Goal: Task Accomplishment & Management: Manage account settings

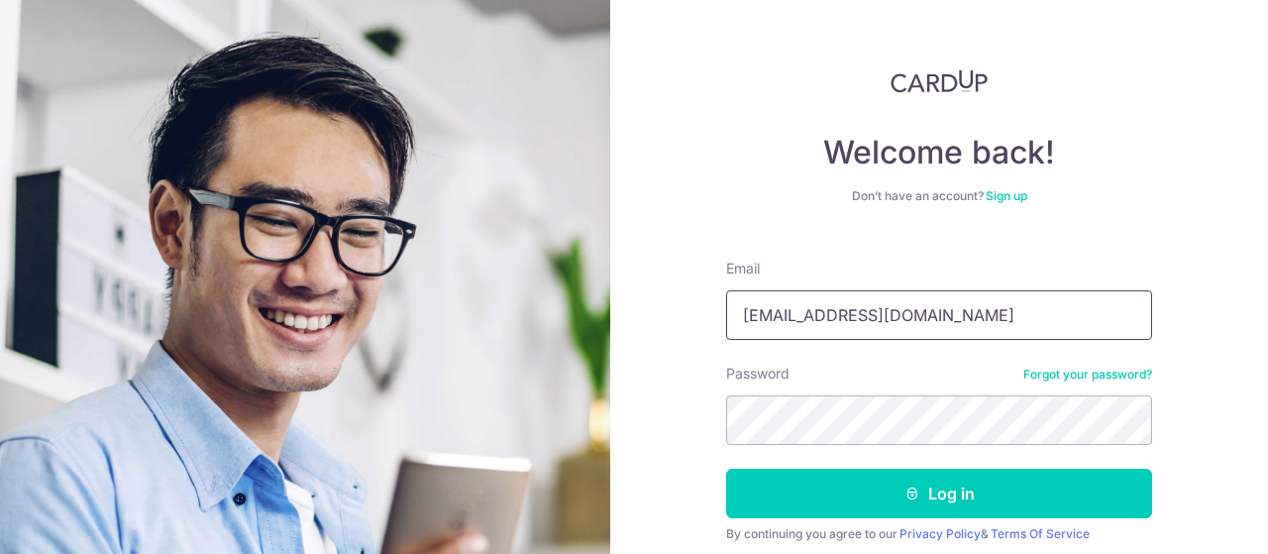
click at [993, 294] on input "[EMAIL_ADDRESS][DOMAIN_NAME]" at bounding box center [939, 315] width 426 height 50
click at [983, 314] on input "[EMAIL_ADDRESS][DOMAIN_NAME]" at bounding box center [939, 315] width 426 height 50
type input "[EMAIL_ADDRESS][DOMAIN_NAME]"
click at [1149, 180] on div "Welcome back! Don’t have an account? Sign up Email minying_chen@hotmail.com Pas…" at bounding box center [939, 277] width 658 height 554
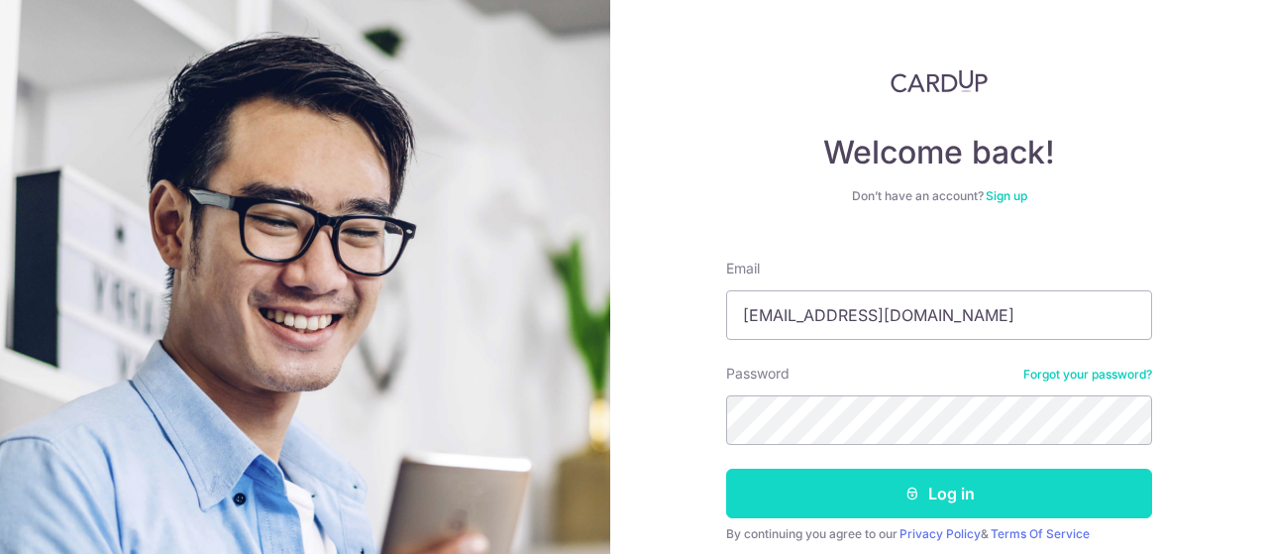
click at [904, 497] on icon "submit" at bounding box center [912, 493] width 16 height 16
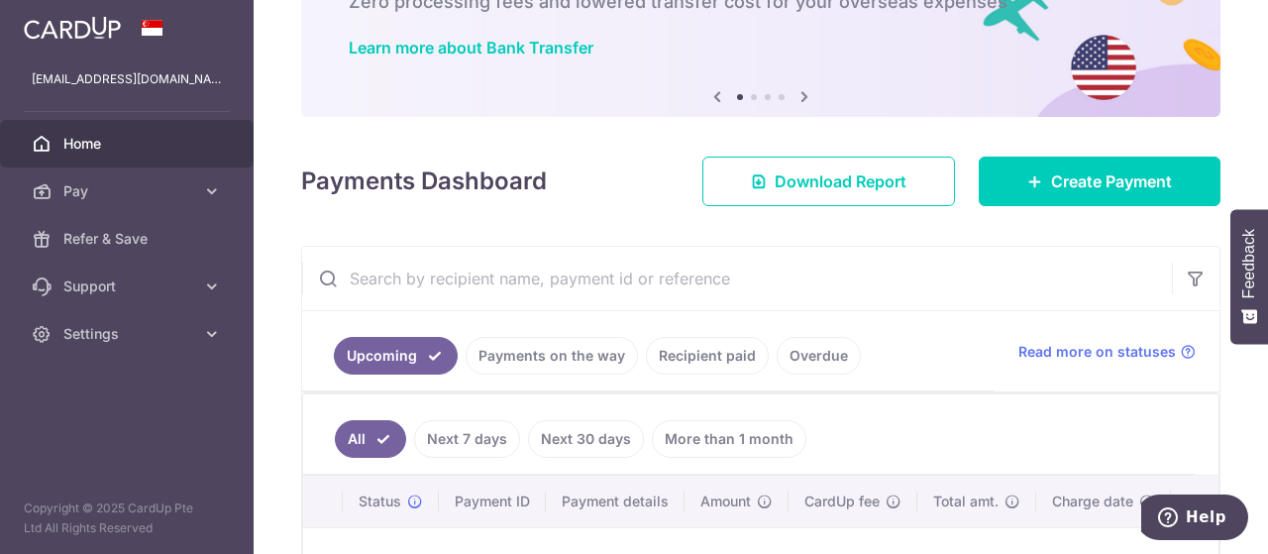
scroll to position [164, 0]
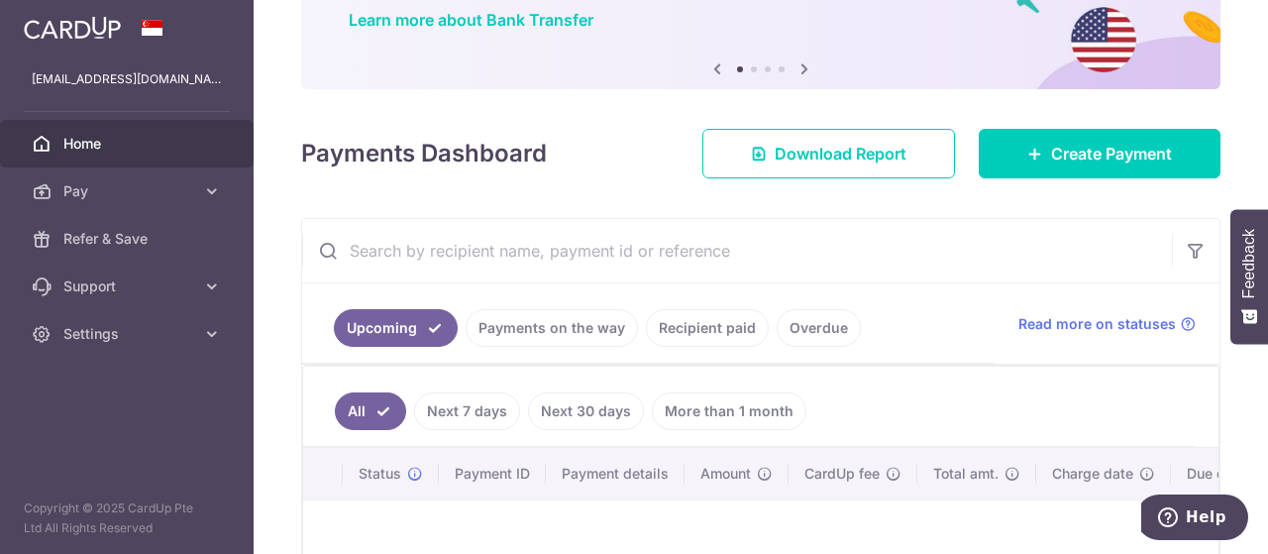
click at [549, 320] on link "Payments on the way" at bounding box center [551, 328] width 172 height 38
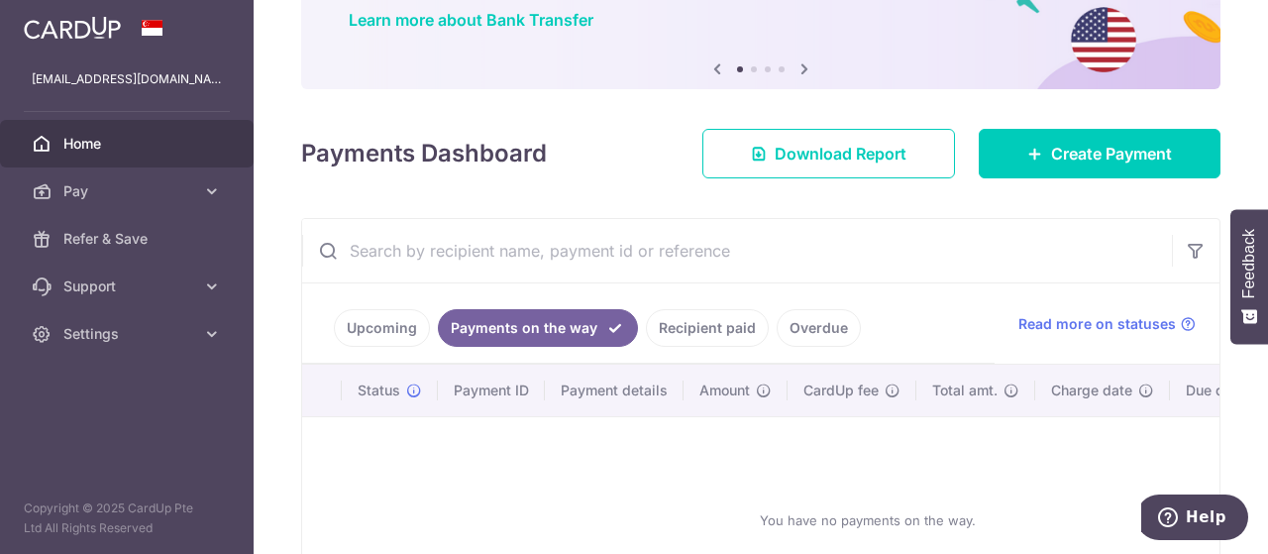
click at [689, 324] on link "Recipient paid" at bounding box center [707, 328] width 123 height 38
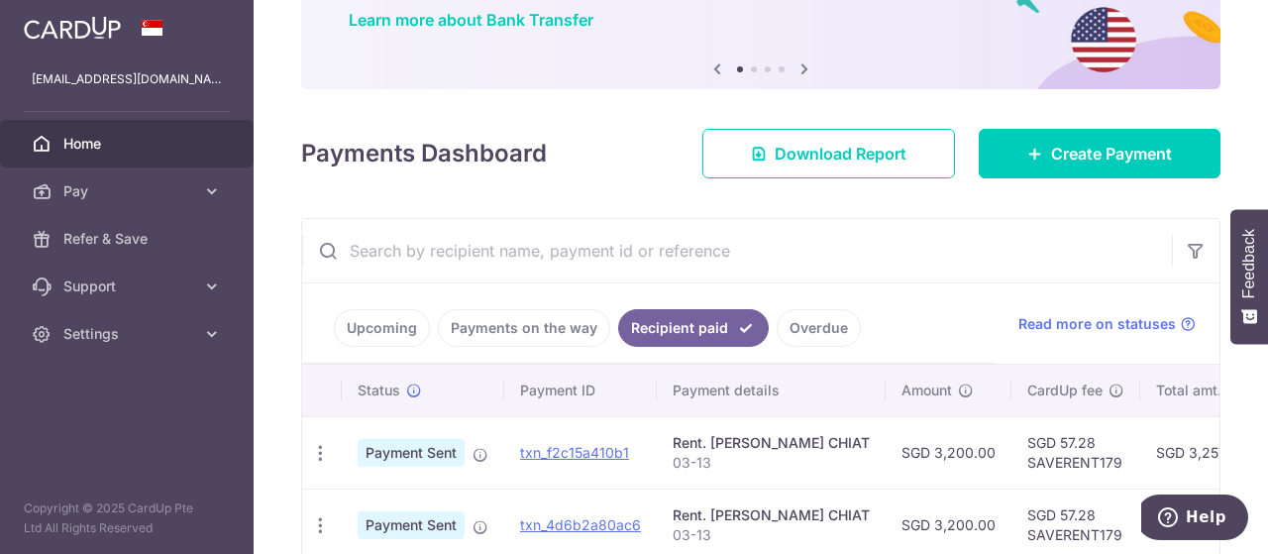
click at [399, 327] on link "Upcoming" at bounding box center [382, 328] width 96 height 38
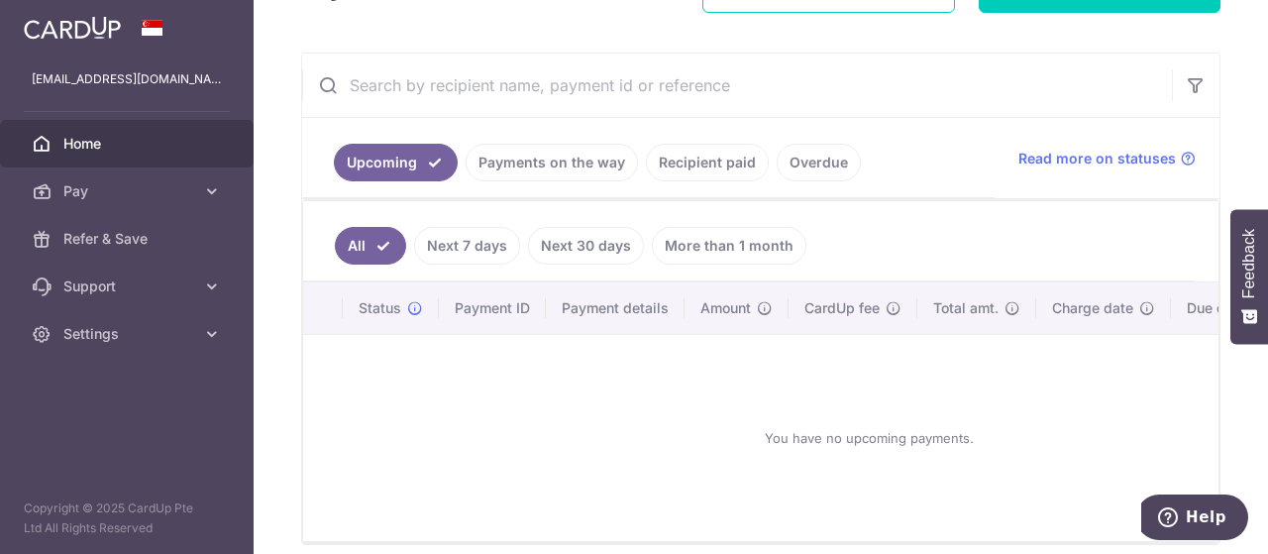
click at [589, 242] on link "Next 30 days" at bounding box center [586, 246] width 116 height 38
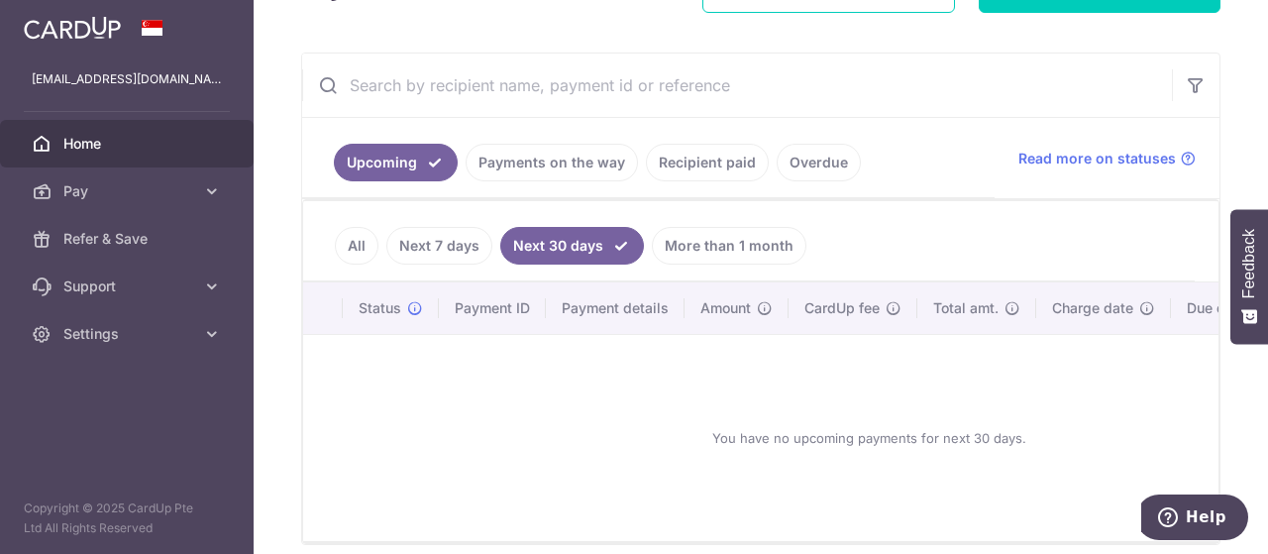
click at [351, 243] on link "All" at bounding box center [357, 246] width 44 height 38
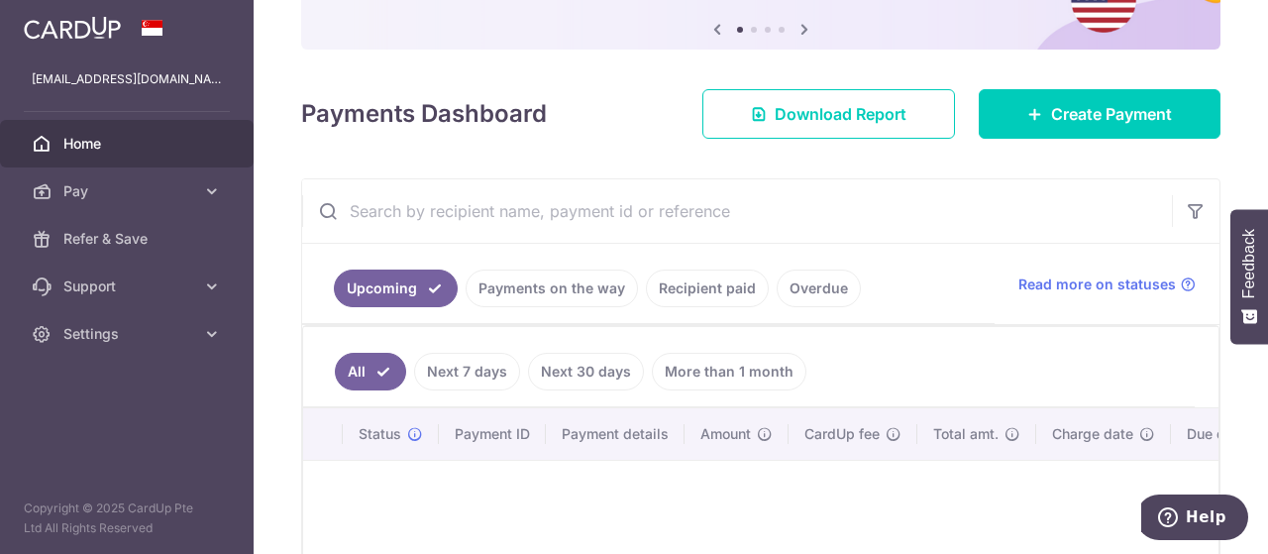
scroll to position [330, 0]
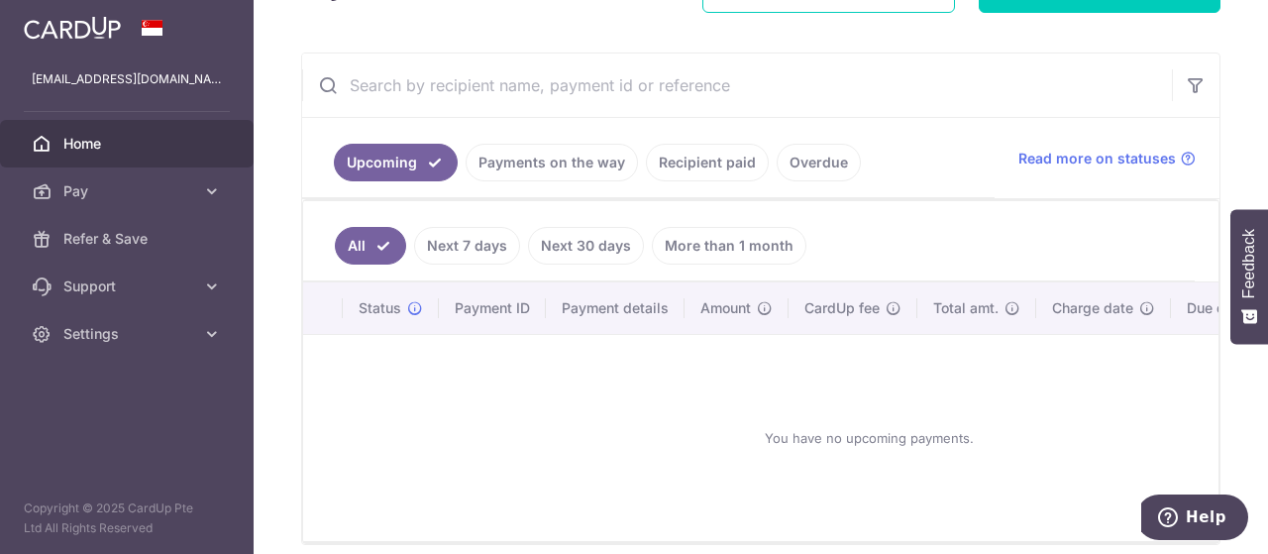
click at [509, 164] on link "Payments on the way" at bounding box center [551, 163] width 172 height 38
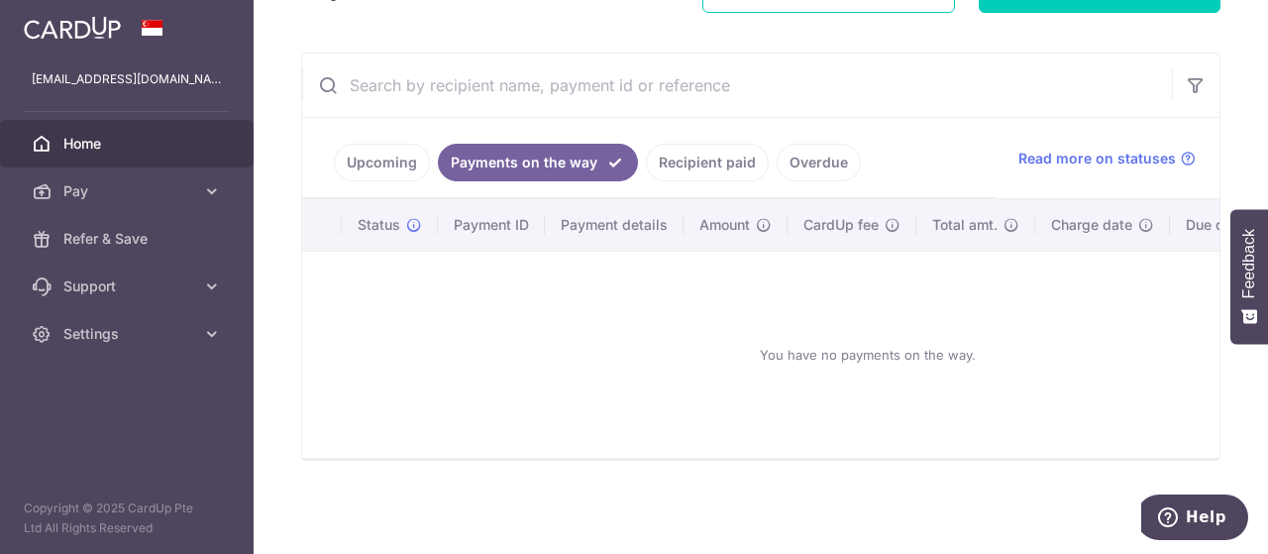
click at [406, 165] on link "Upcoming" at bounding box center [382, 163] width 96 height 38
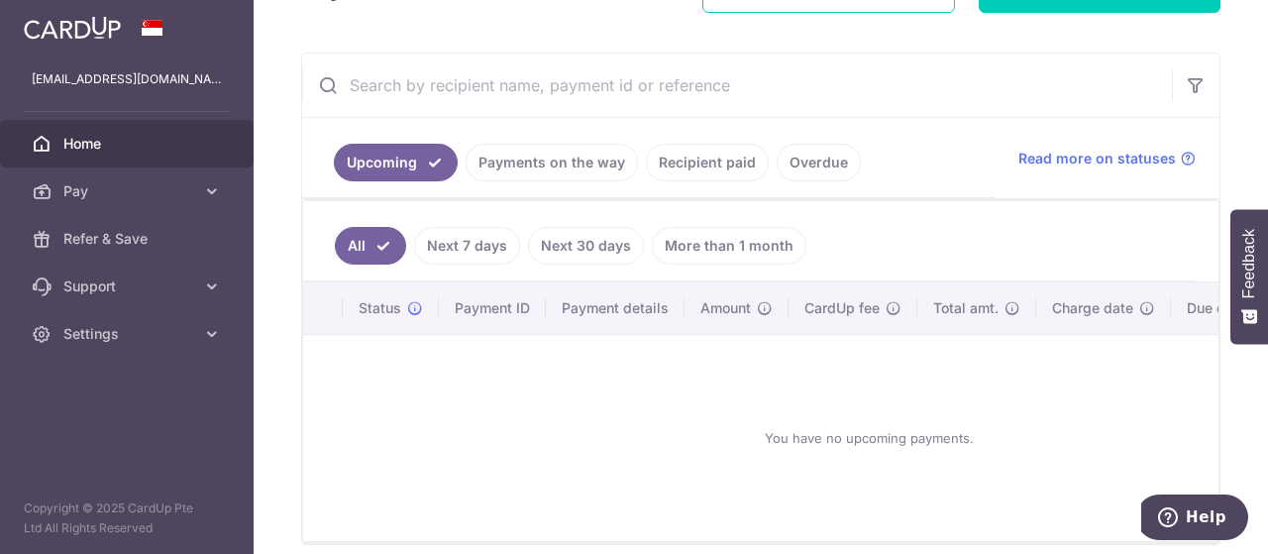
click at [711, 155] on link "Recipient paid" at bounding box center [707, 163] width 123 height 38
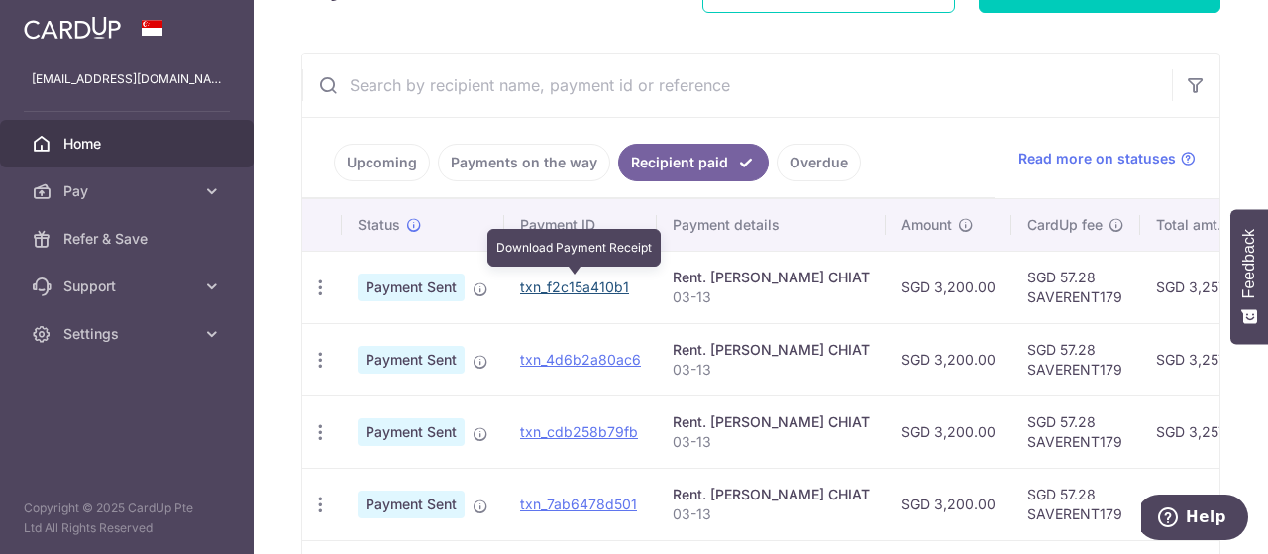
click at [588, 280] on link "txn_f2c15a410b1" at bounding box center [574, 286] width 109 height 17
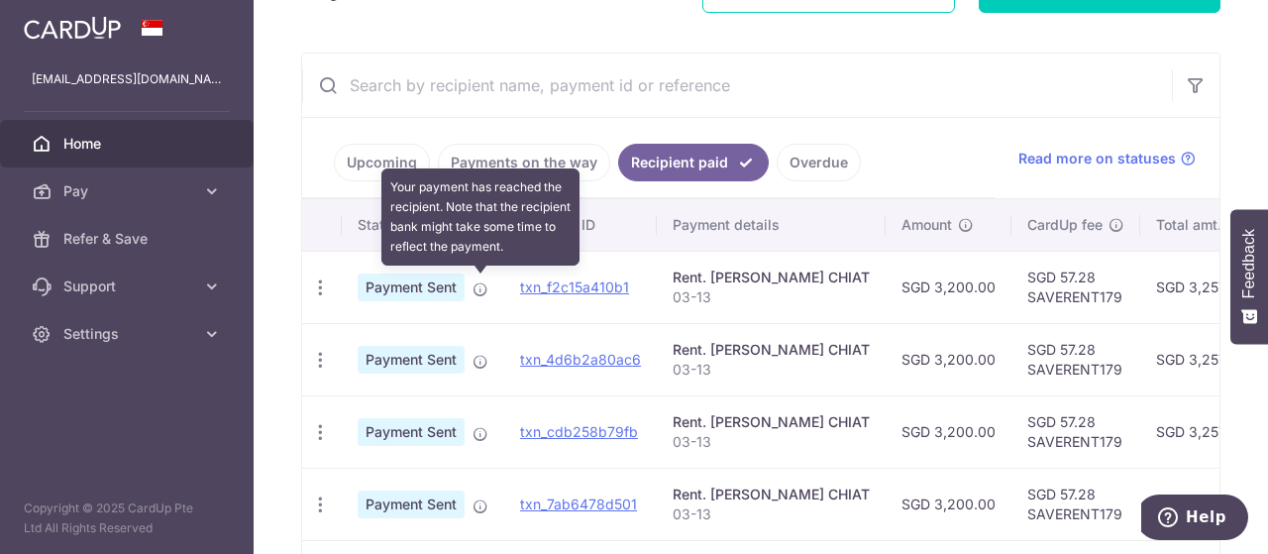
click at [479, 282] on icon at bounding box center [480, 289] width 16 height 16
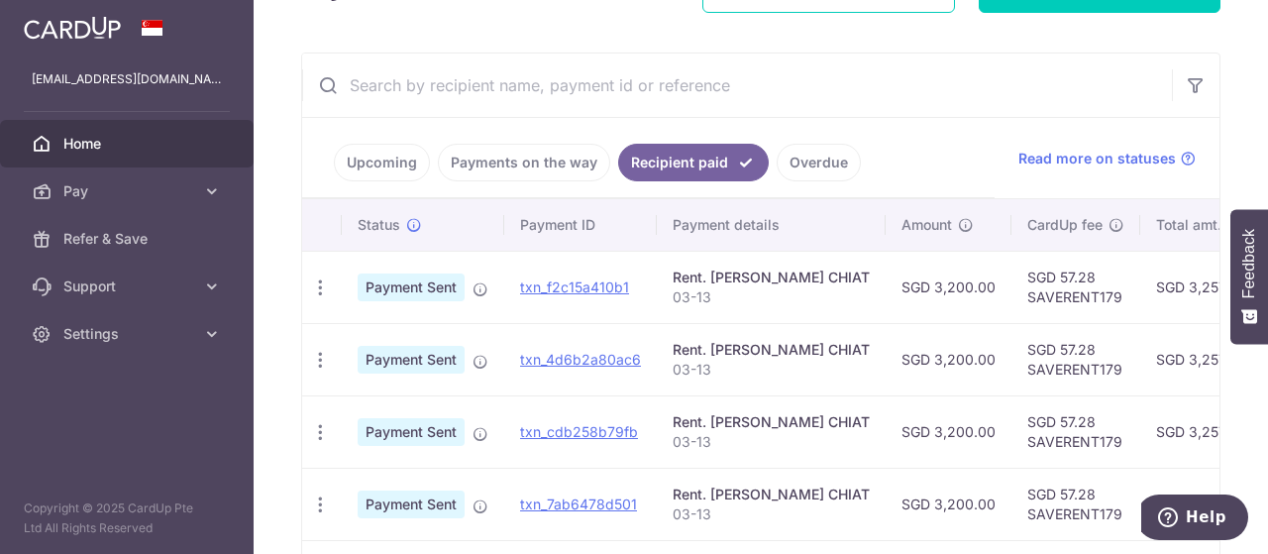
click at [1038, 290] on td "SGD 57.28 SAVERENT179" at bounding box center [1075, 287] width 129 height 72
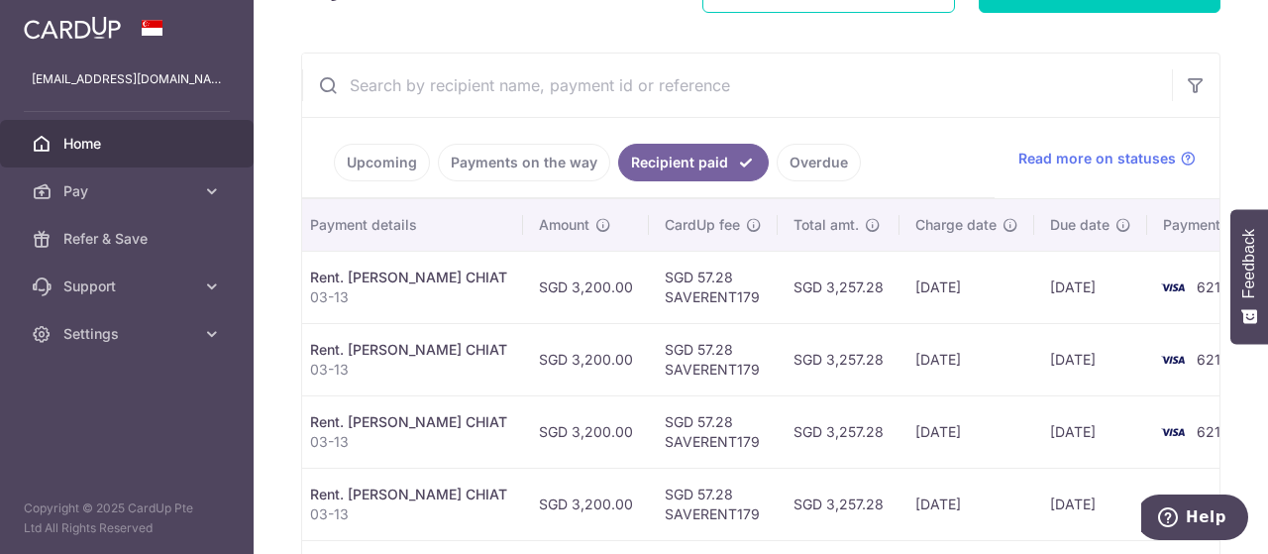
scroll to position [0, 370]
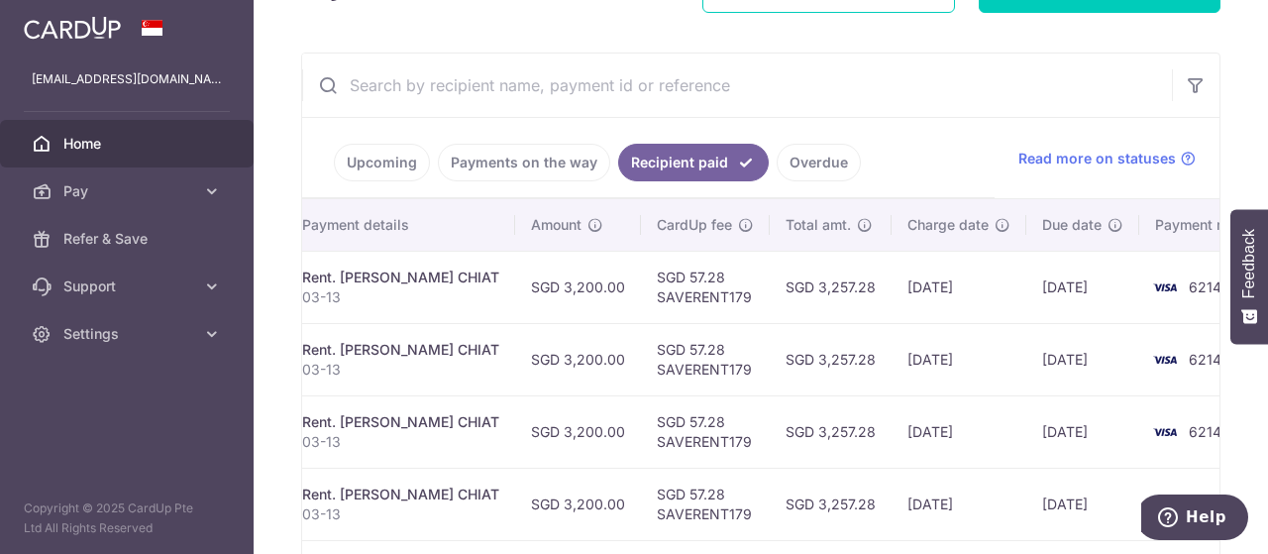
drag, startPoint x: 998, startPoint y: 270, endPoint x: 1197, endPoint y: 285, distance: 199.6
click at [1197, 285] on tr "PDF Receipt Payment Sent txn_f2c15a410b1 Rent. LIM EE CHIAT 03-13 SGD 3,200.00 …" at bounding box center [611, 287] width 1358 height 72
click at [928, 293] on td "09/09/2025" at bounding box center [958, 287] width 135 height 72
click at [205, 191] on icon at bounding box center [212, 191] width 20 height 20
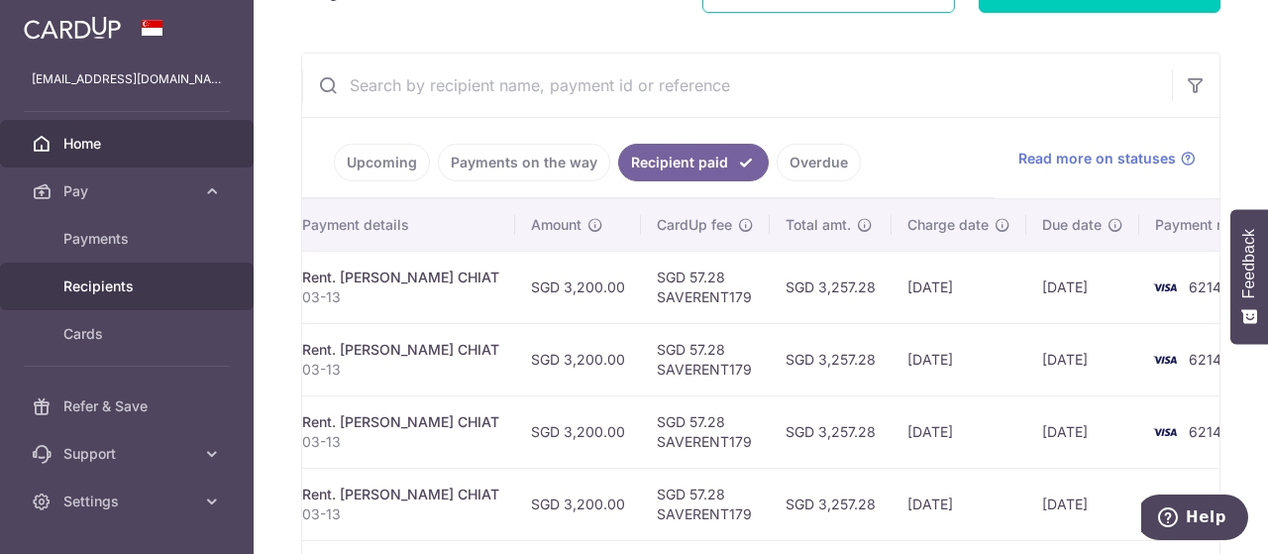
click at [110, 284] on span "Recipients" at bounding box center [128, 286] width 131 height 20
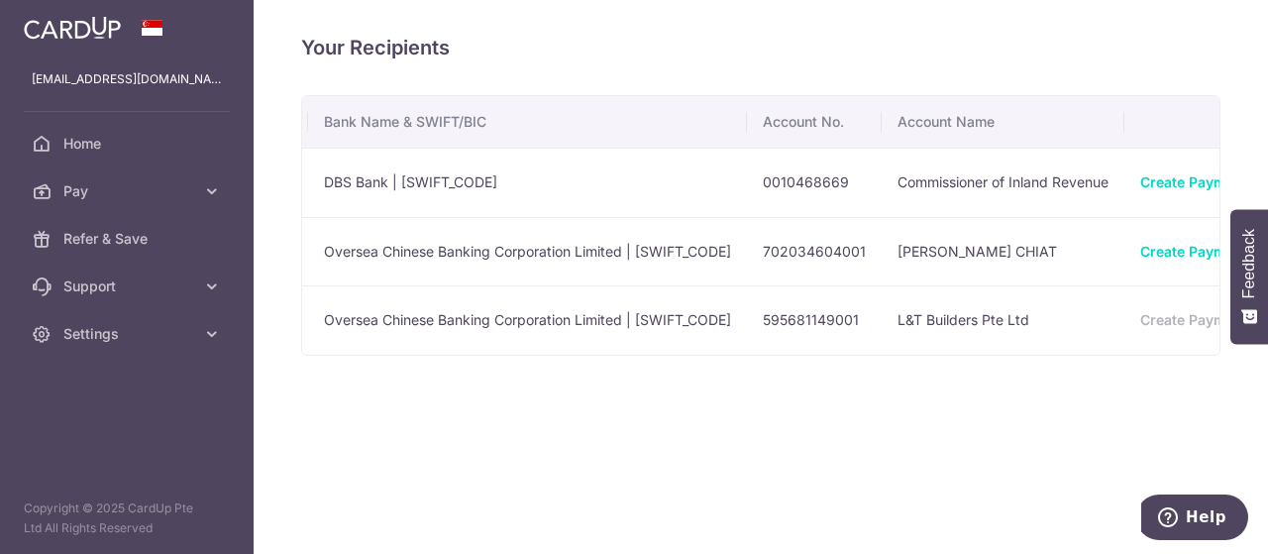
scroll to position [0, 547]
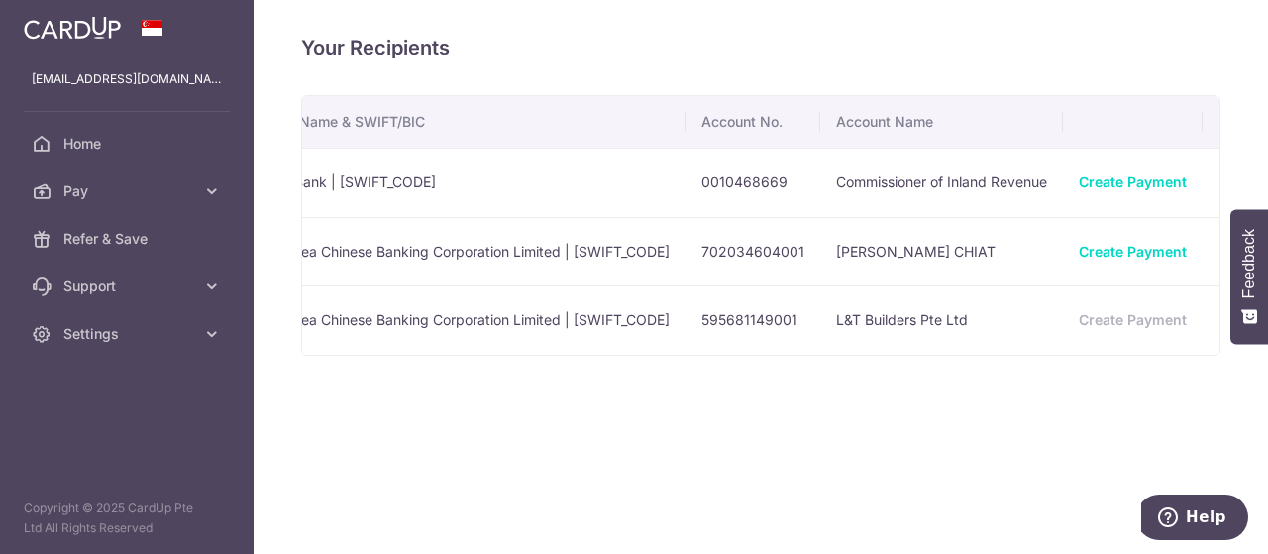
click at [850, 416] on div "Your Recipients Name Payment Type Bank Name & SWIFT/BIC Account No. Account Nam…" at bounding box center [761, 277] width 1014 height 554
click at [572, 455] on div "Your Recipients Name Payment Type Bank Name & SWIFT/BIC Account No. Account Nam…" at bounding box center [761, 277] width 1014 height 554
